Goal: Information Seeking & Learning: Check status

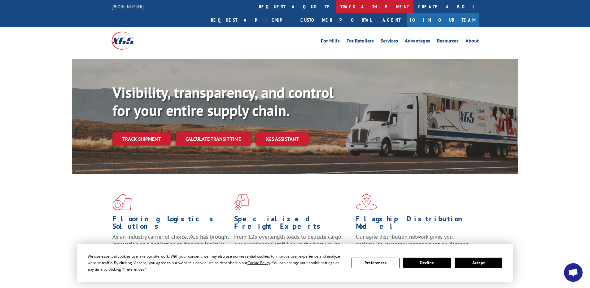
click at [336, 7] on link "track a shipment" at bounding box center [375, 6] width 78 height 13
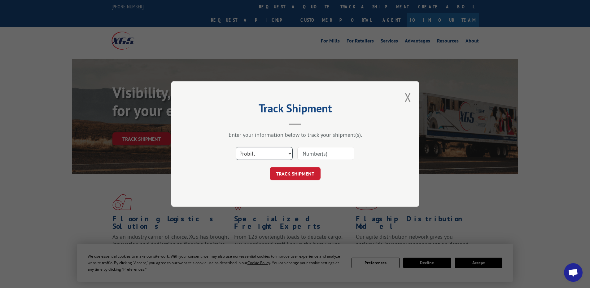
click at [273, 154] on select "Select category... Probill BOL PO" at bounding box center [264, 153] width 57 height 13
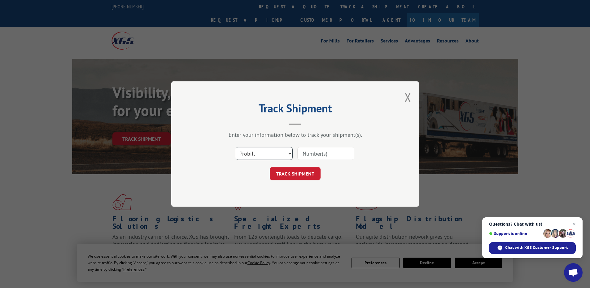
select select "bol"
click at [236, 147] on select "Select category... Probill BOL PO" at bounding box center [264, 153] width 57 height 13
click at [302, 153] on input at bounding box center [325, 153] width 57 height 13
paste input "6025456"
type input "6025456"
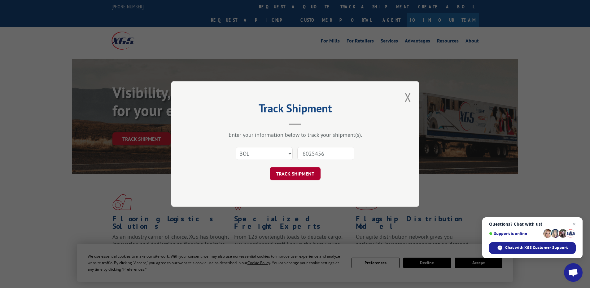
click at [292, 175] on button "TRACK SHIPMENT" at bounding box center [295, 173] width 51 height 13
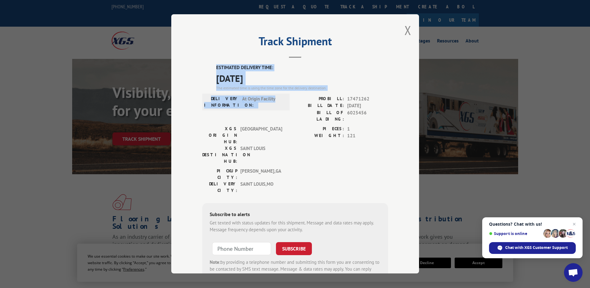
drag, startPoint x: 275, startPoint y: 99, endPoint x: 213, endPoint y: 70, distance: 67.9
click at [213, 70] on div "ESTIMATED DELIVERY TIME: [DATE] The estimated time is using the time zone for t…" at bounding box center [295, 175] width 186 height 223
copy div "ESTIMATED DELIVERY TIME: [DATE] The estimated time is using the time zone for t…"
click at [404, 30] on button "Close modal" at bounding box center [407, 30] width 7 height 16
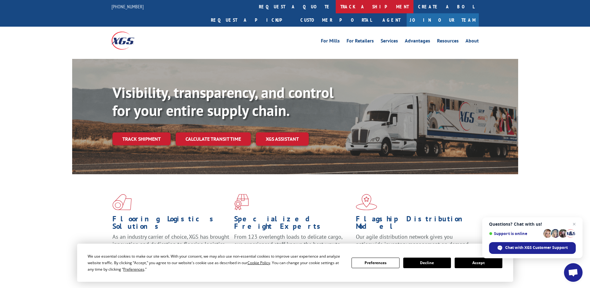
click at [336, 6] on link "track a shipment" at bounding box center [375, 6] width 78 height 13
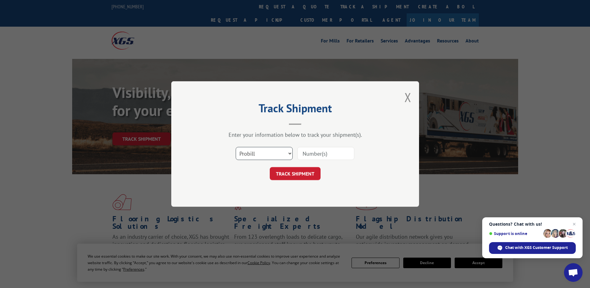
click at [269, 152] on select "Select category... Probill BOL PO" at bounding box center [264, 153] width 57 height 13
select select "bol"
click at [236, 147] on select "Select category... Probill BOL PO" at bounding box center [264, 153] width 57 height 13
click at [301, 152] on input at bounding box center [325, 153] width 57 height 13
paste input "5194003"
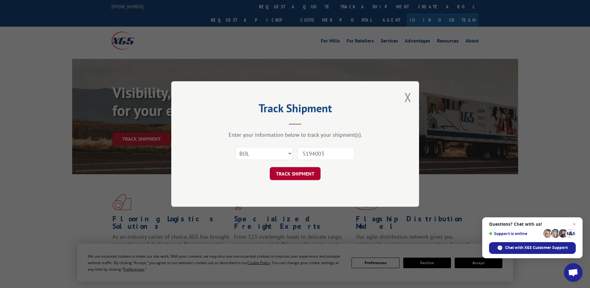
type input "5194003"
click at [298, 176] on button "TRACK SHIPMENT" at bounding box center [295, 173] width 51 height 13
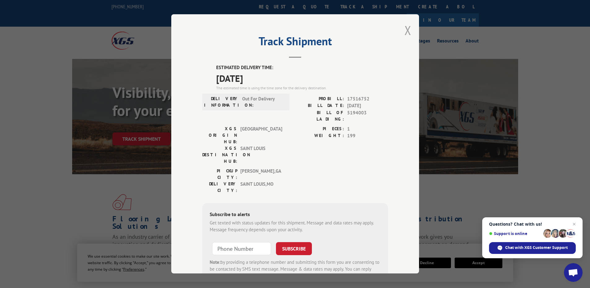
click at [404, 31] on button "Close modal" at bounding box center [407, 30] width 7 height 16
